Goal: Task Accomplishment & Management: Use online tool/utility

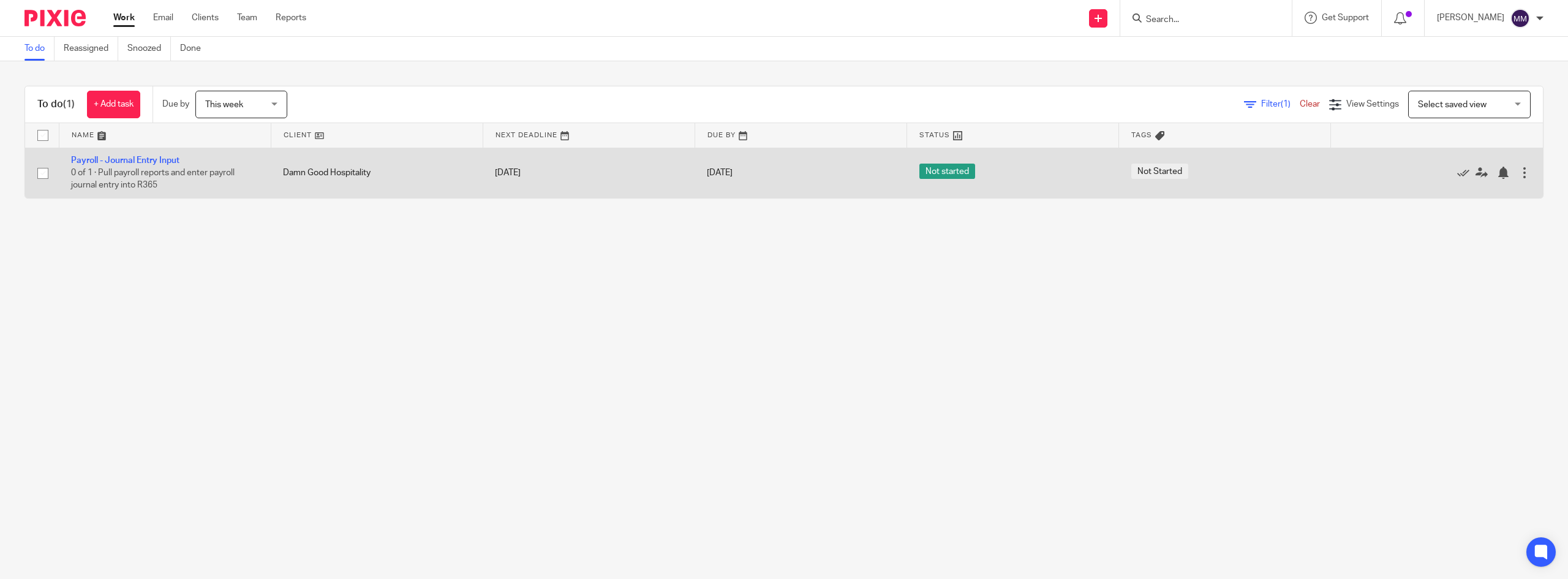
click at [144, 155] on td "Payroll - Journal Entry Input 0 of 1 · Pull payroll reports and enter payroll j…" at bounding box center [165, 173] width 212 height 50
click at [131, 166] on td "Payroll - Journal Entry Input 0 of 1 · Pull payroll reports and enter payroll j…" at bounding box center [165, 173] width 212 height 50
click at [138, 156] on link "Payroll - Journal Entry Input" at bounding box center [125, 160] width 109 height 8
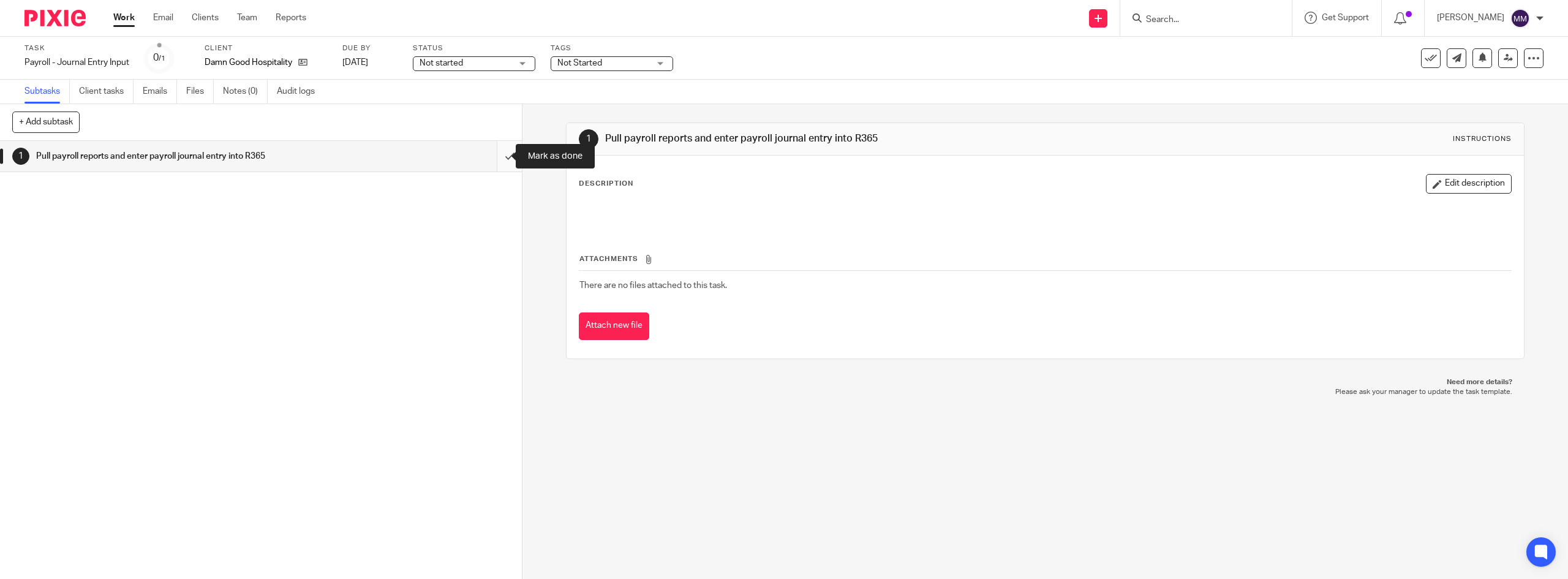
click at [499, 161] on input "submit" at bounding box center [261, 156] width 522 height 31
